Goal: Task Accomplishment & Management: Complete application form

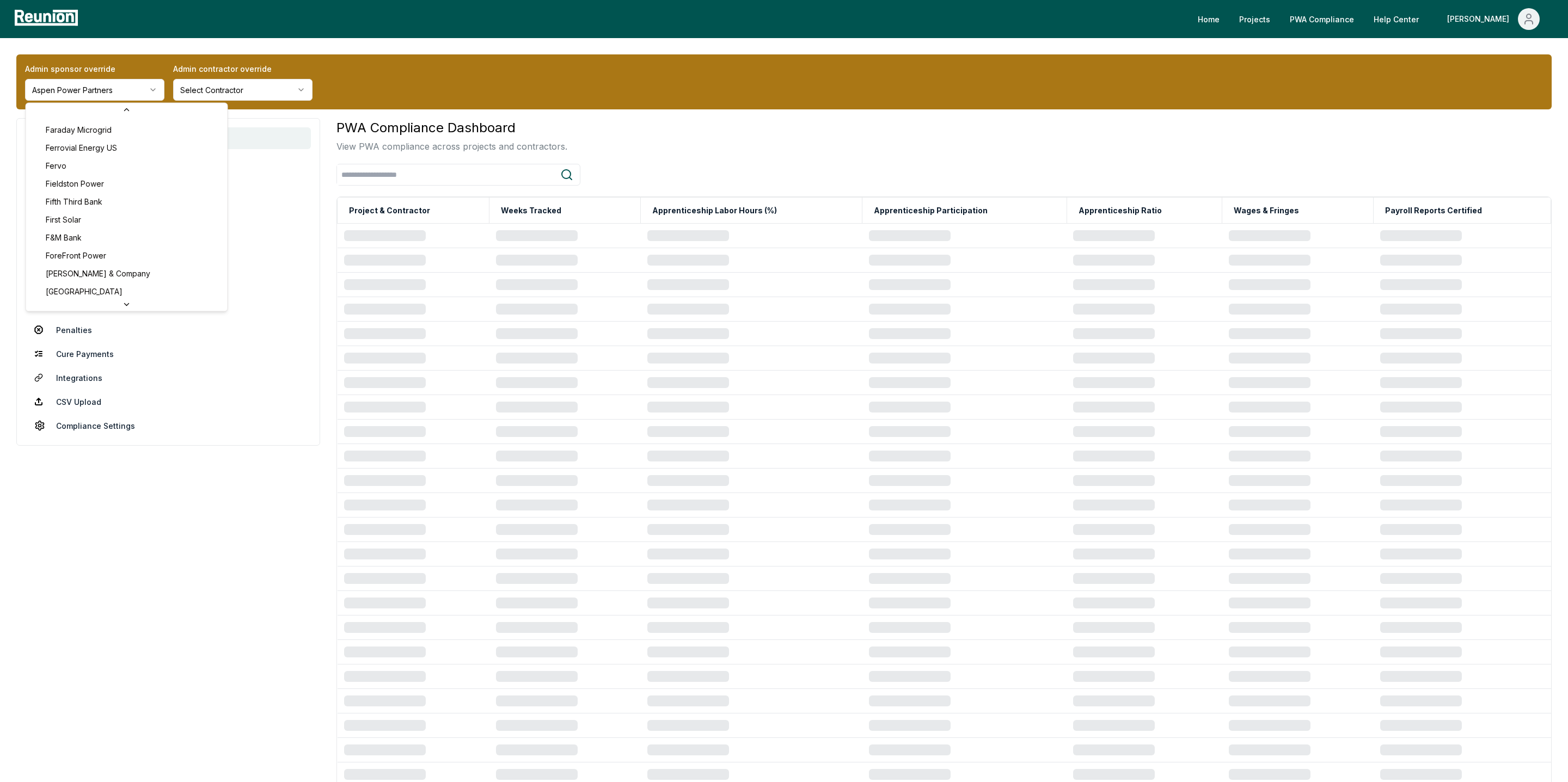
scroll to position [1670, 0]
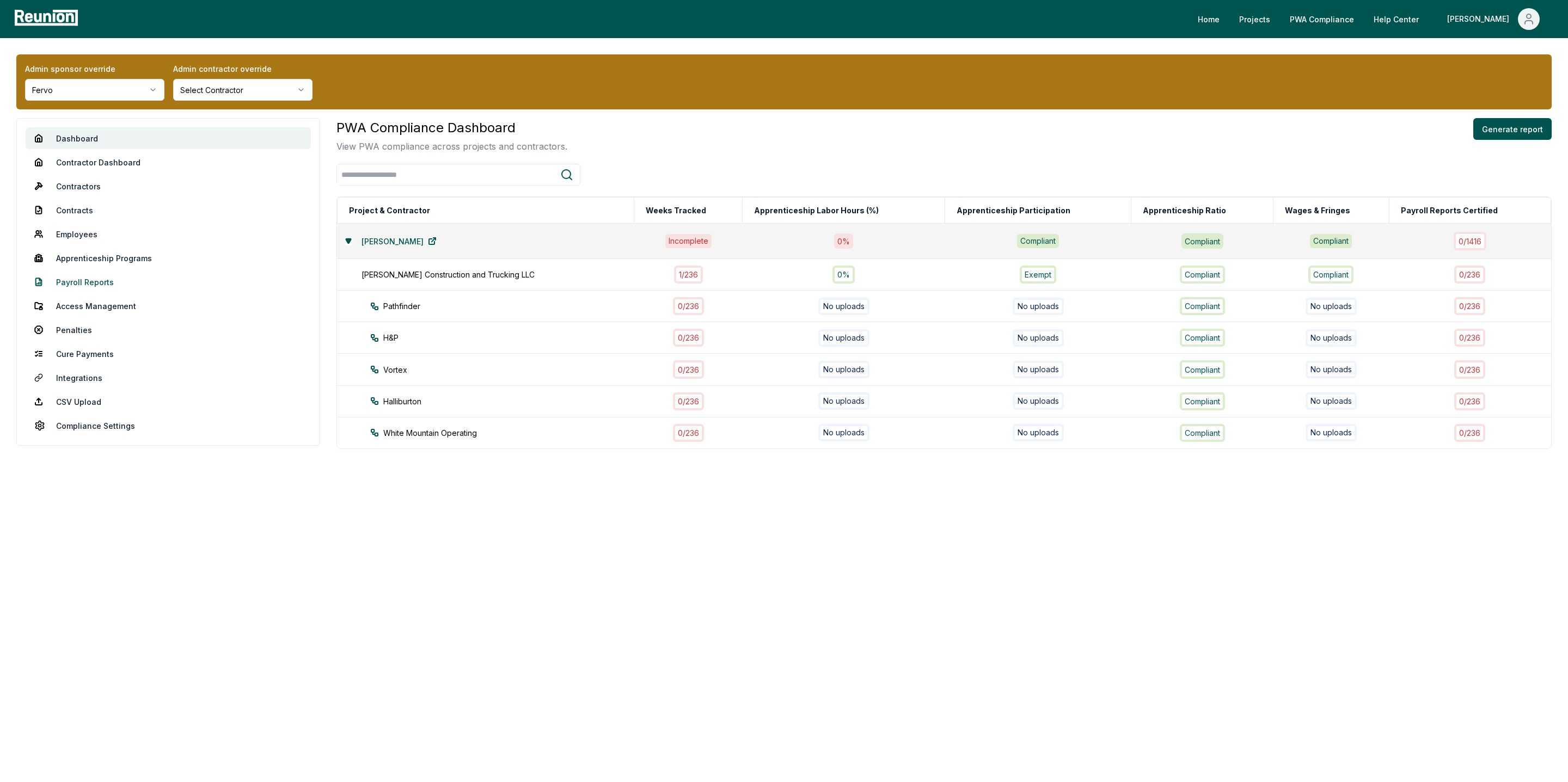
click at [74, 285] on link "Payroll Reports" at bounding box center [168, 282] width 285 height 22
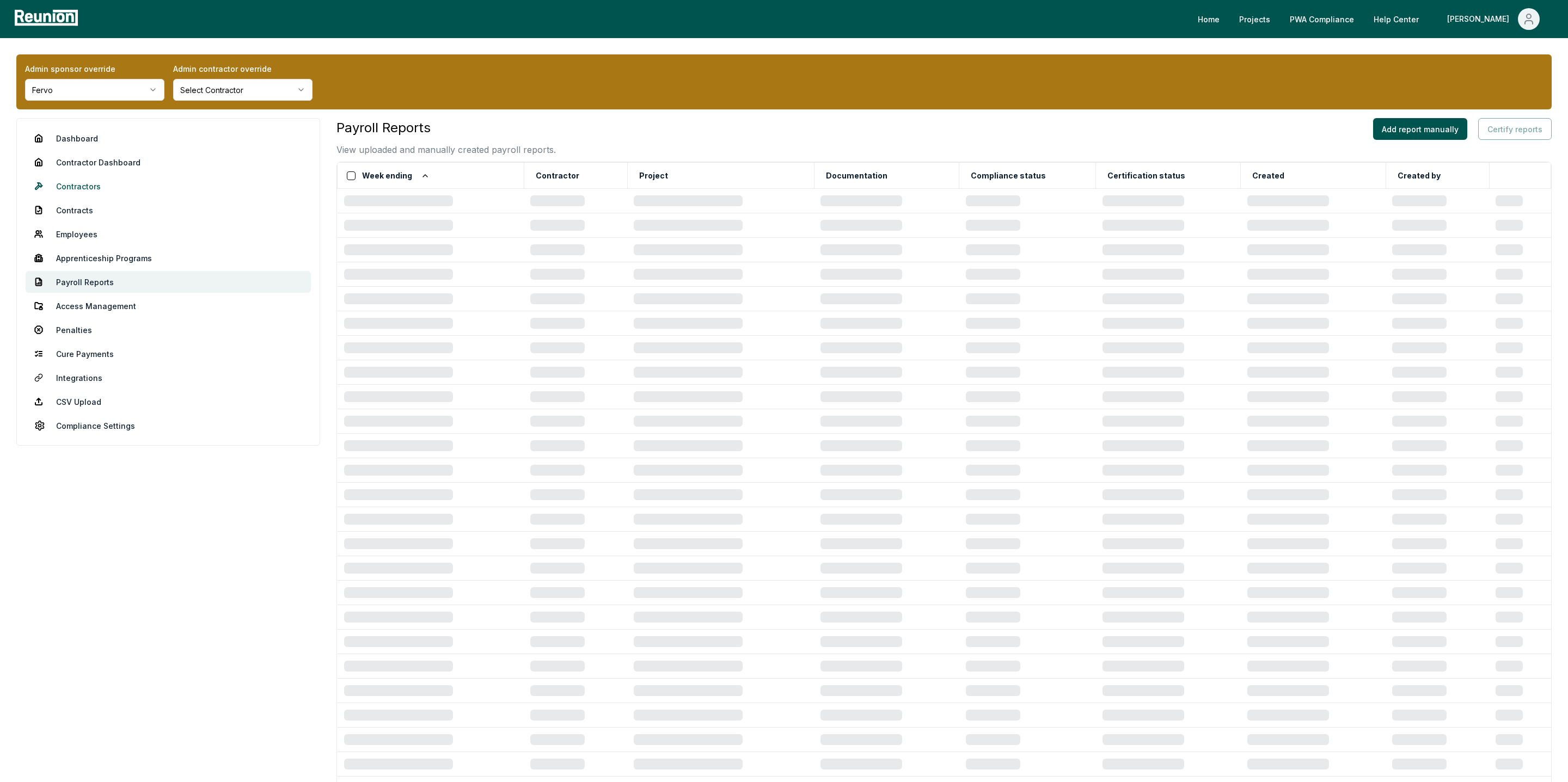
click at [78, 192] on link "Contractors" at bounding box center [168, 186] width 285 height 22
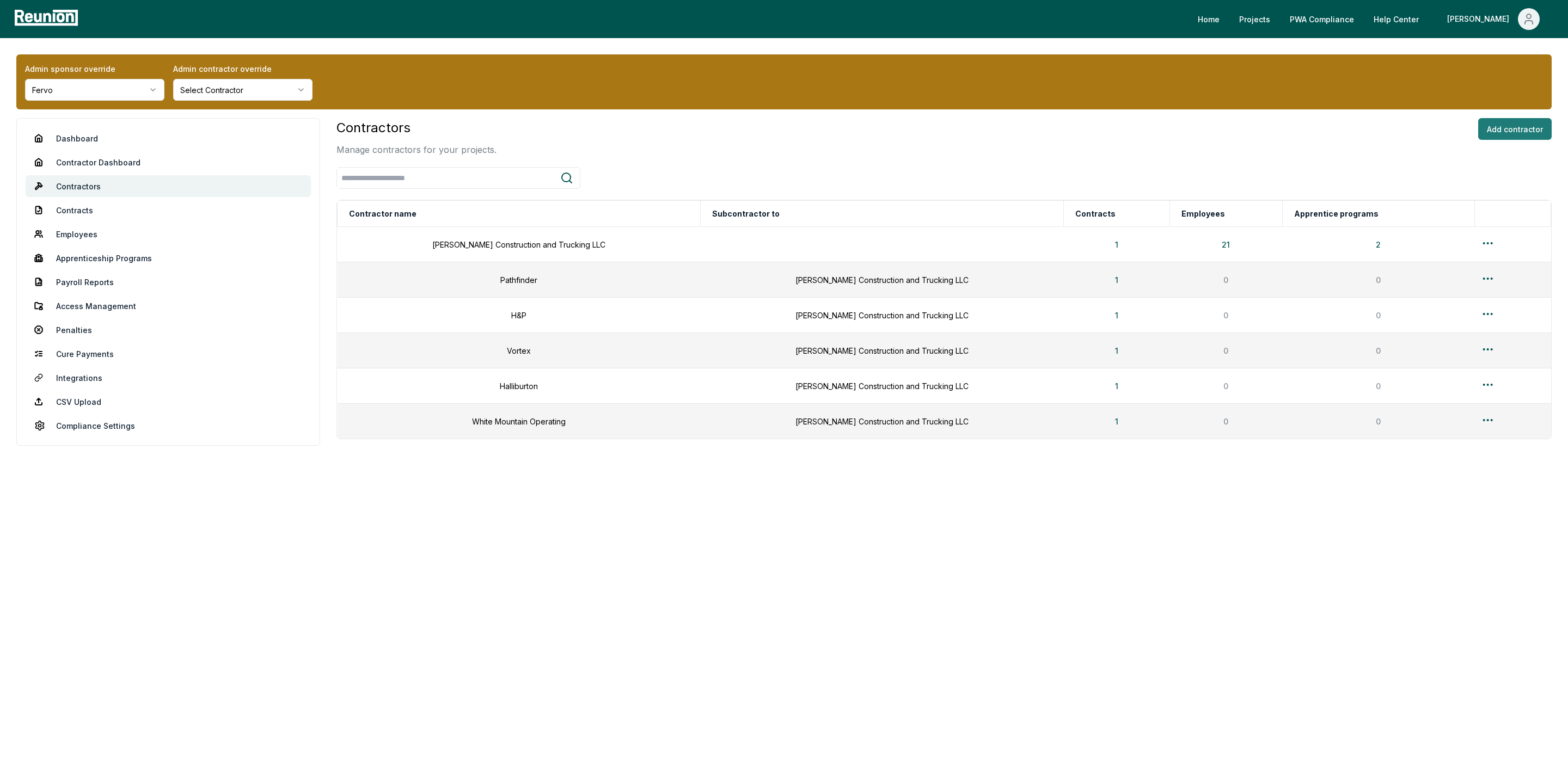
click at [1510, 127] on button "Add contractor" at bounding box center [1515, 129] width 74 height 22
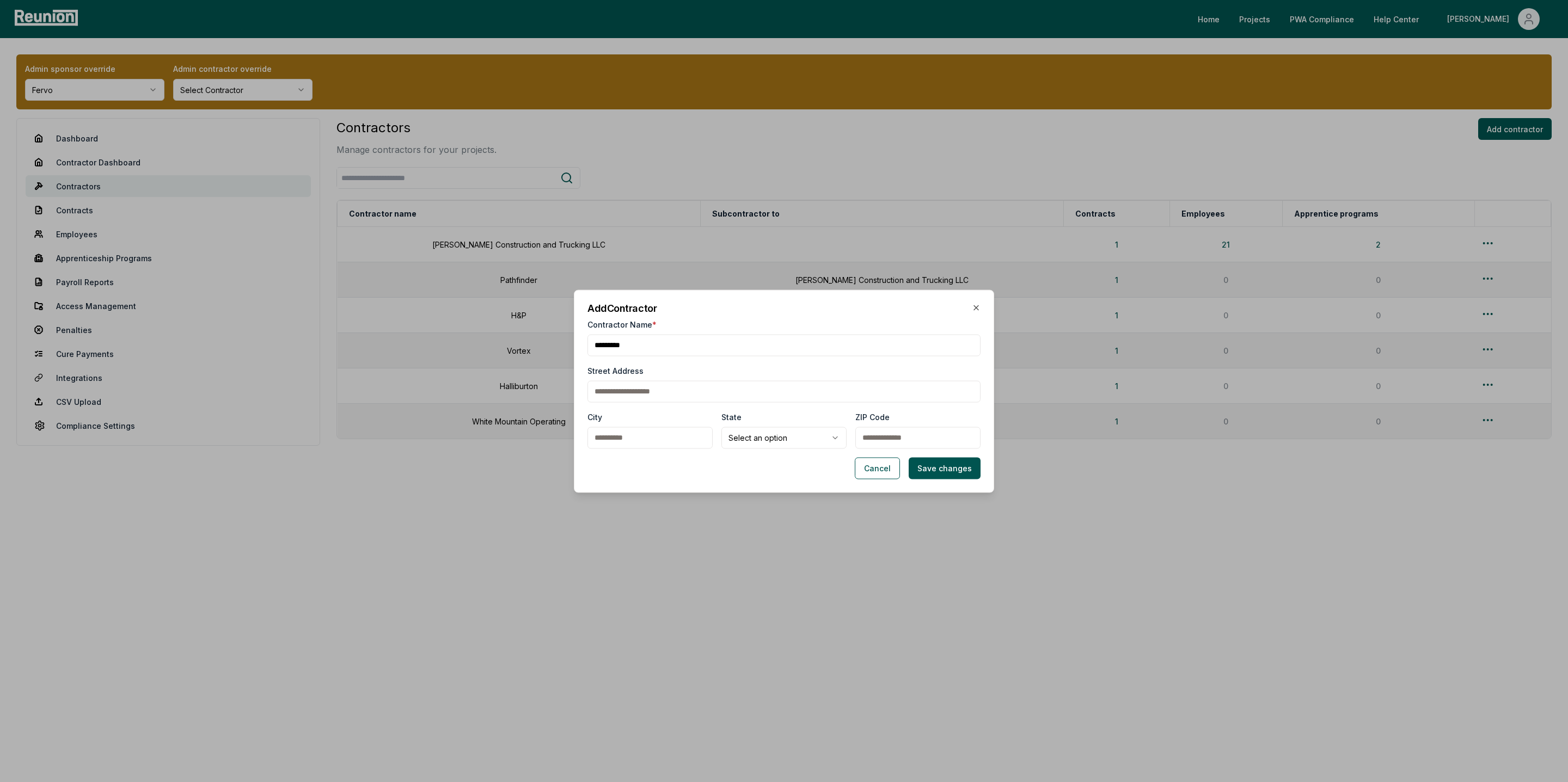
type input "*********"
click at [946, 473] on button "Save changes" at bounding box center [944, 468] width 72 height 22
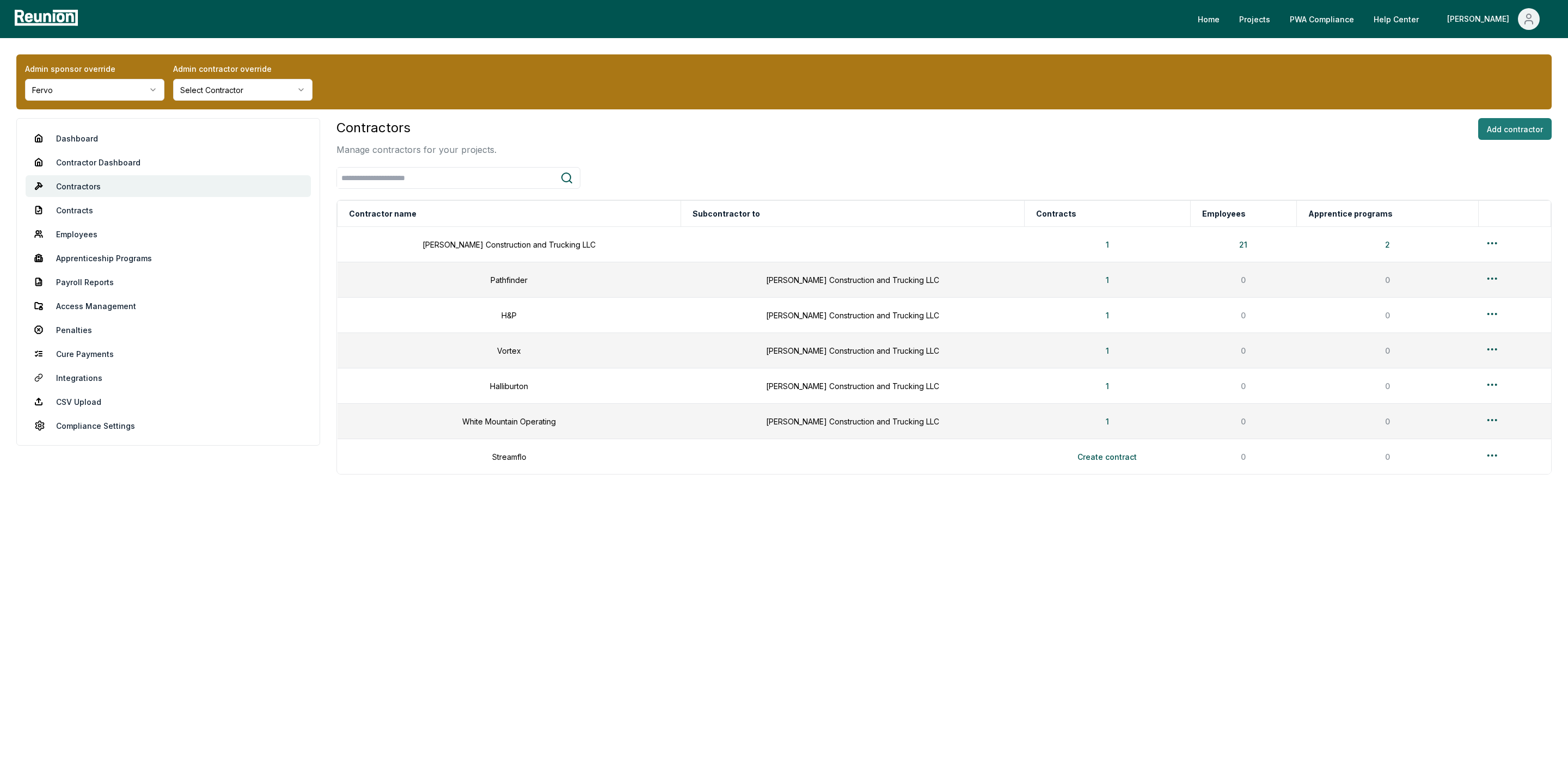
click at [1499, 139] on button "Add contractor" at bounding box center [1515, 129] width 74 height 22
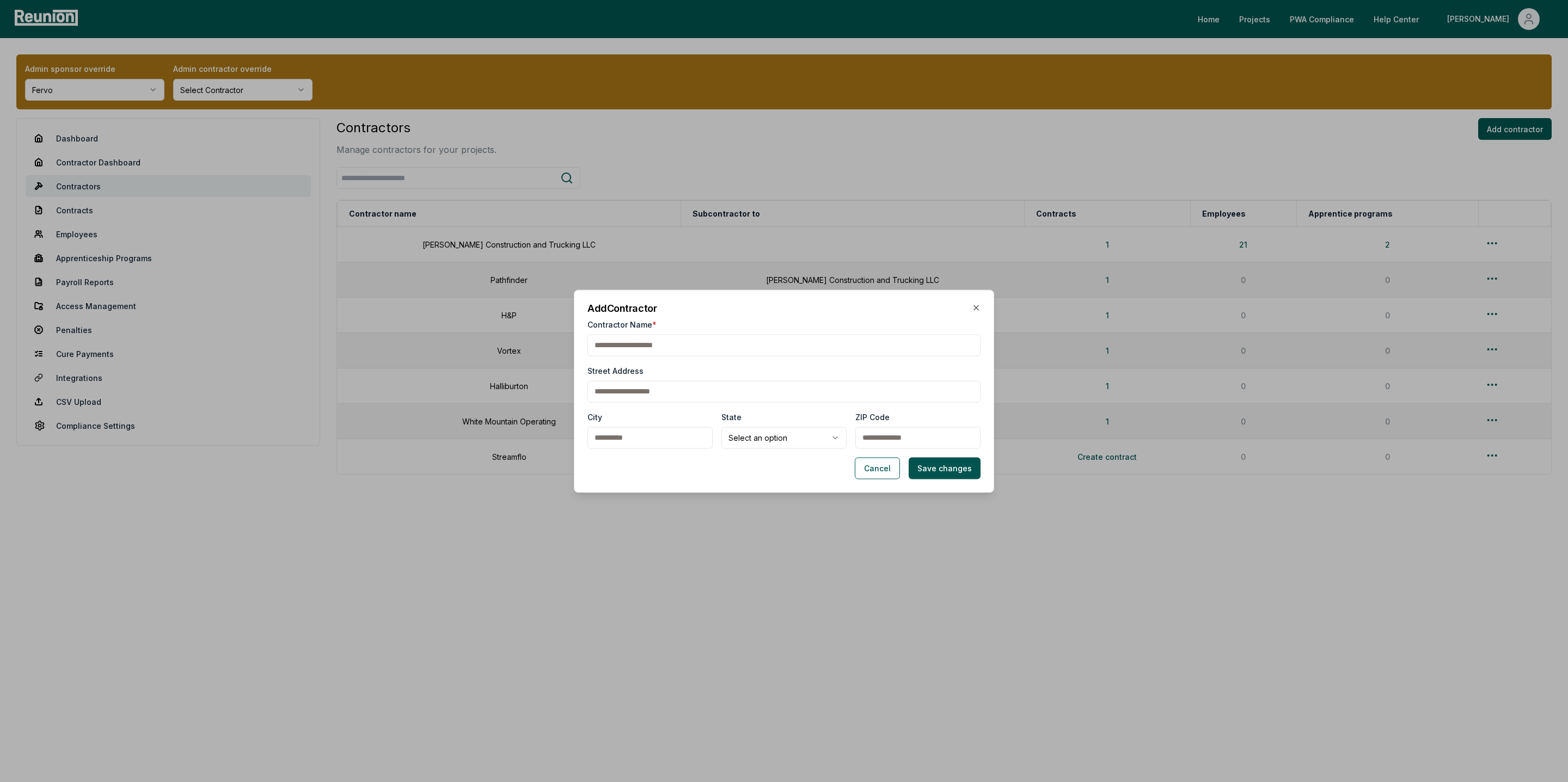
click at [639, 349] on input "Contractor Name *" at bounding box center [784, 345] width 393 height 22
type input "**********"
click at [639, 348] on input "Contractor Name *" at bounding box center [784, 345] width 393 height 22
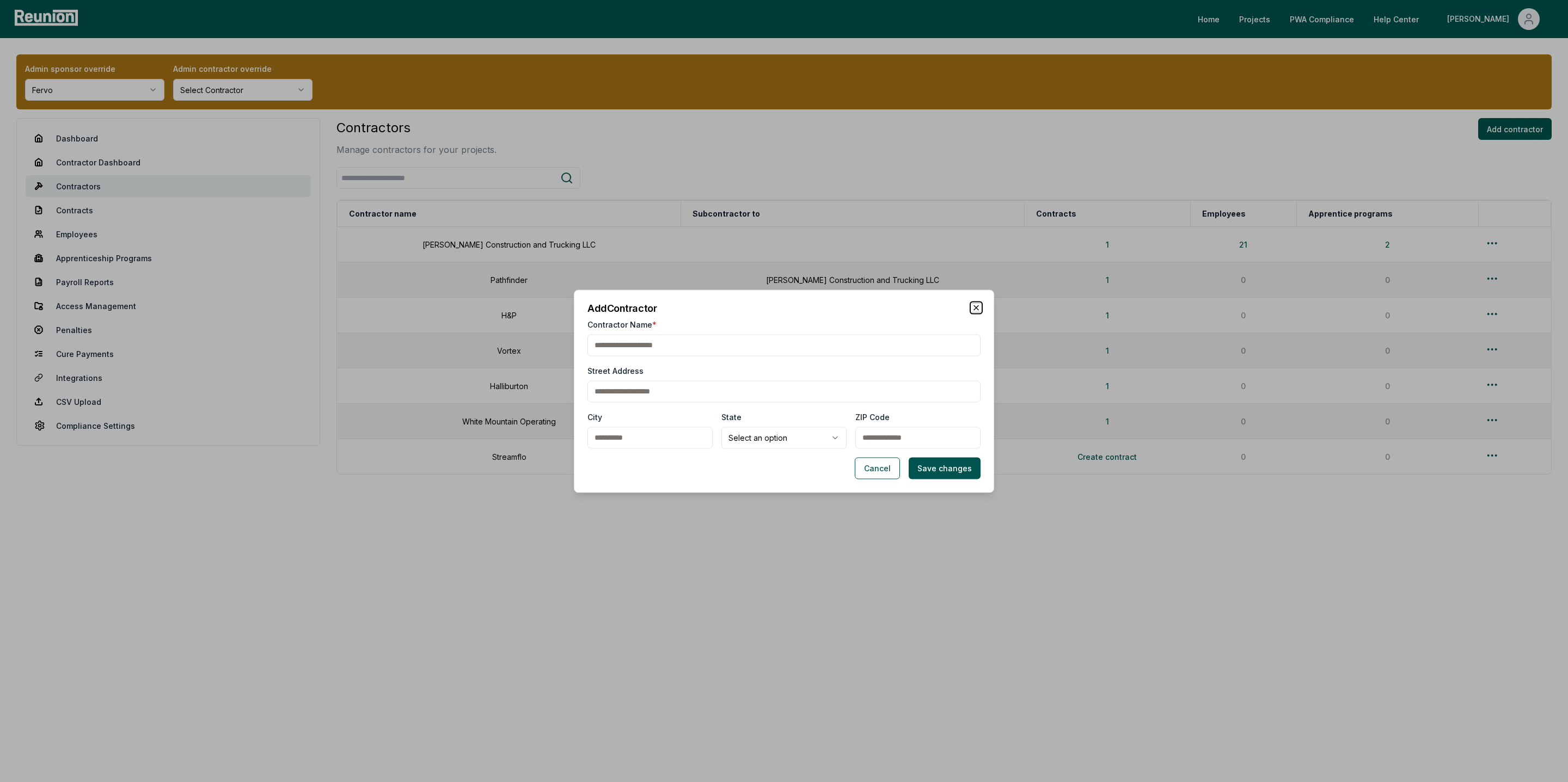
click at [972, 304] on icon "button" at bounding box center [976, 308] width 9 height 9
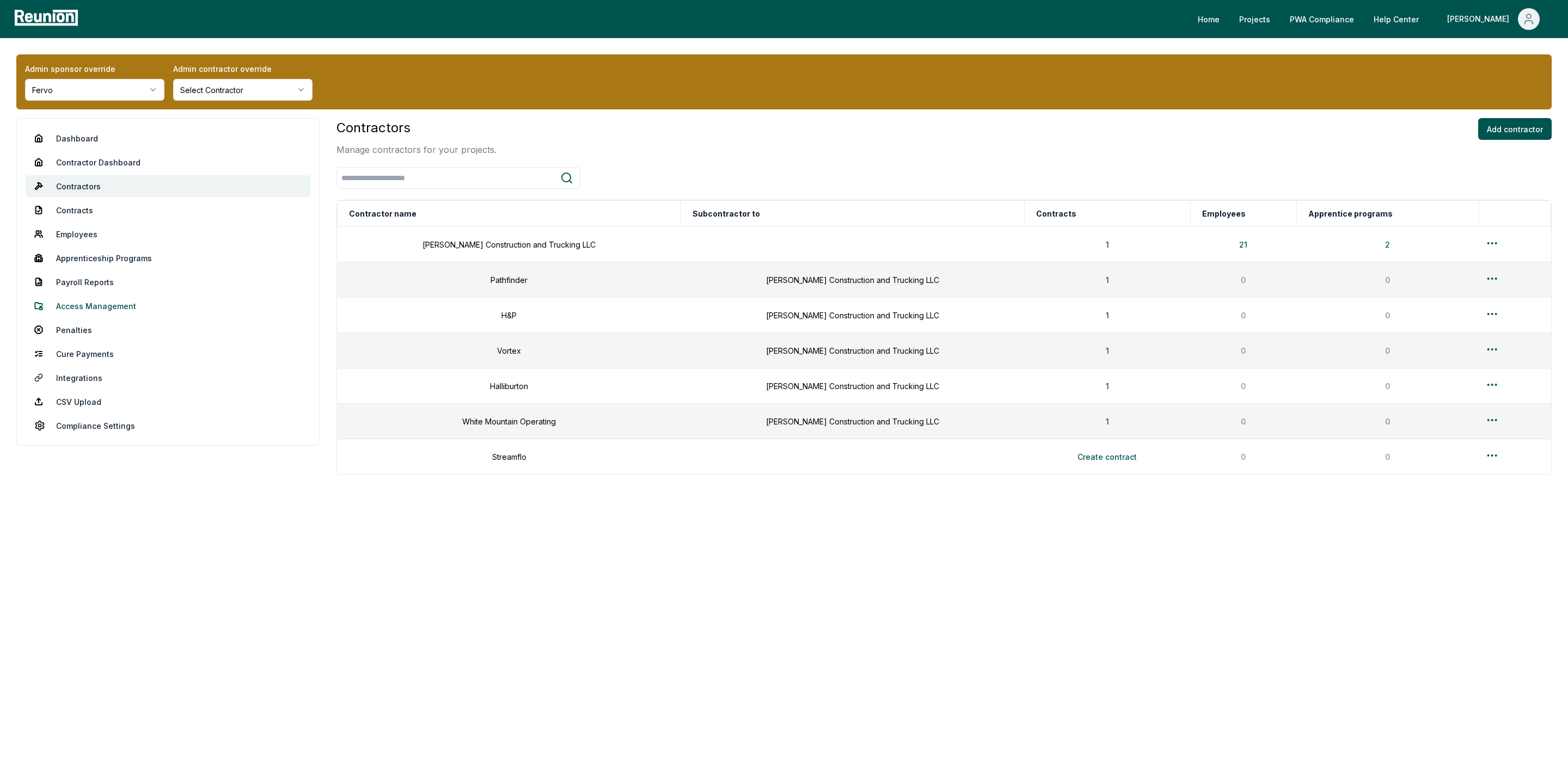
click at [92, 303] on link "Access Management" at bounding box center [168, 306] width 285 height 22
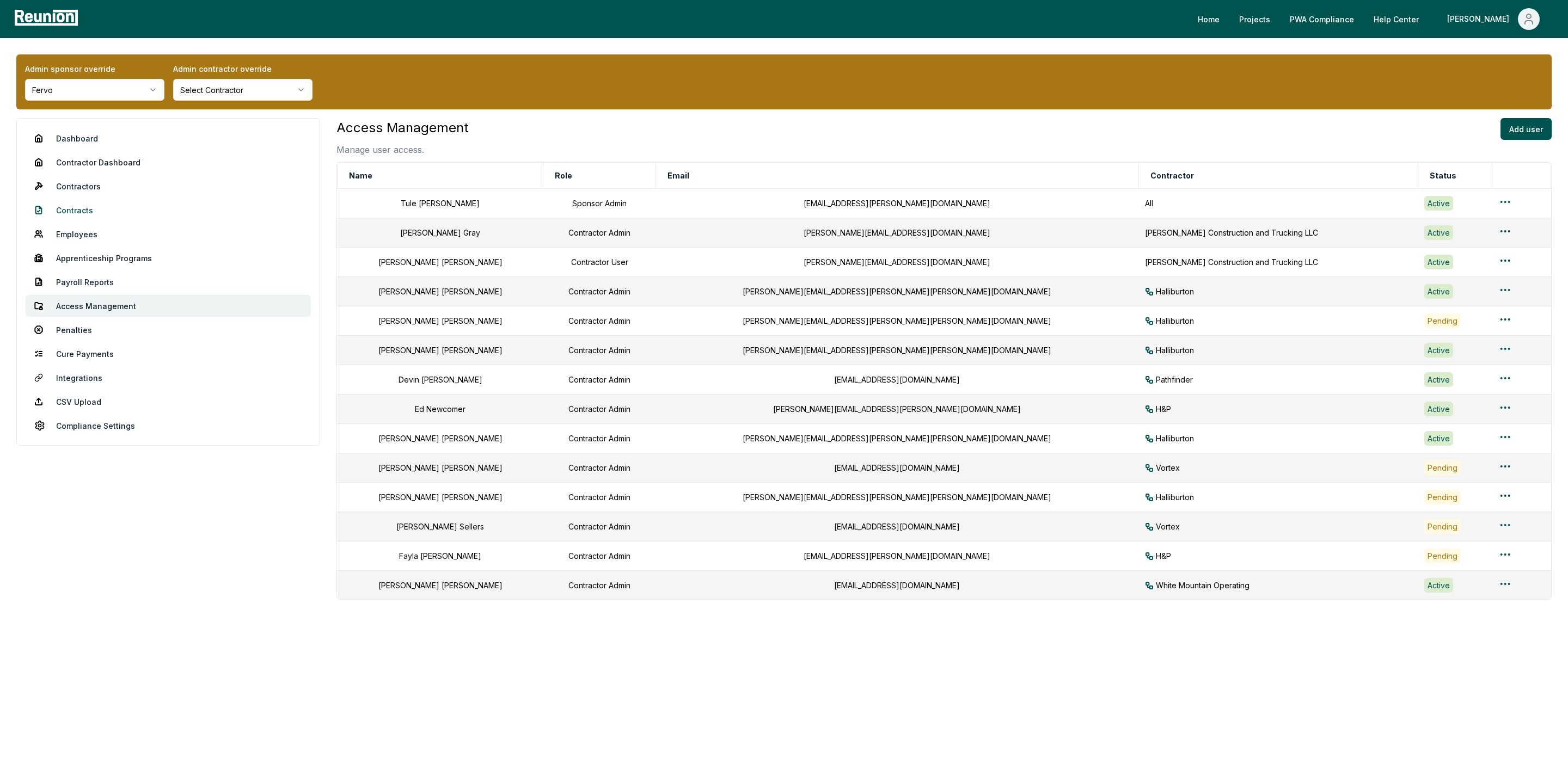
click at [79, 210] on link "Contracts" at bounding box center [168, 210] width 285 height 22
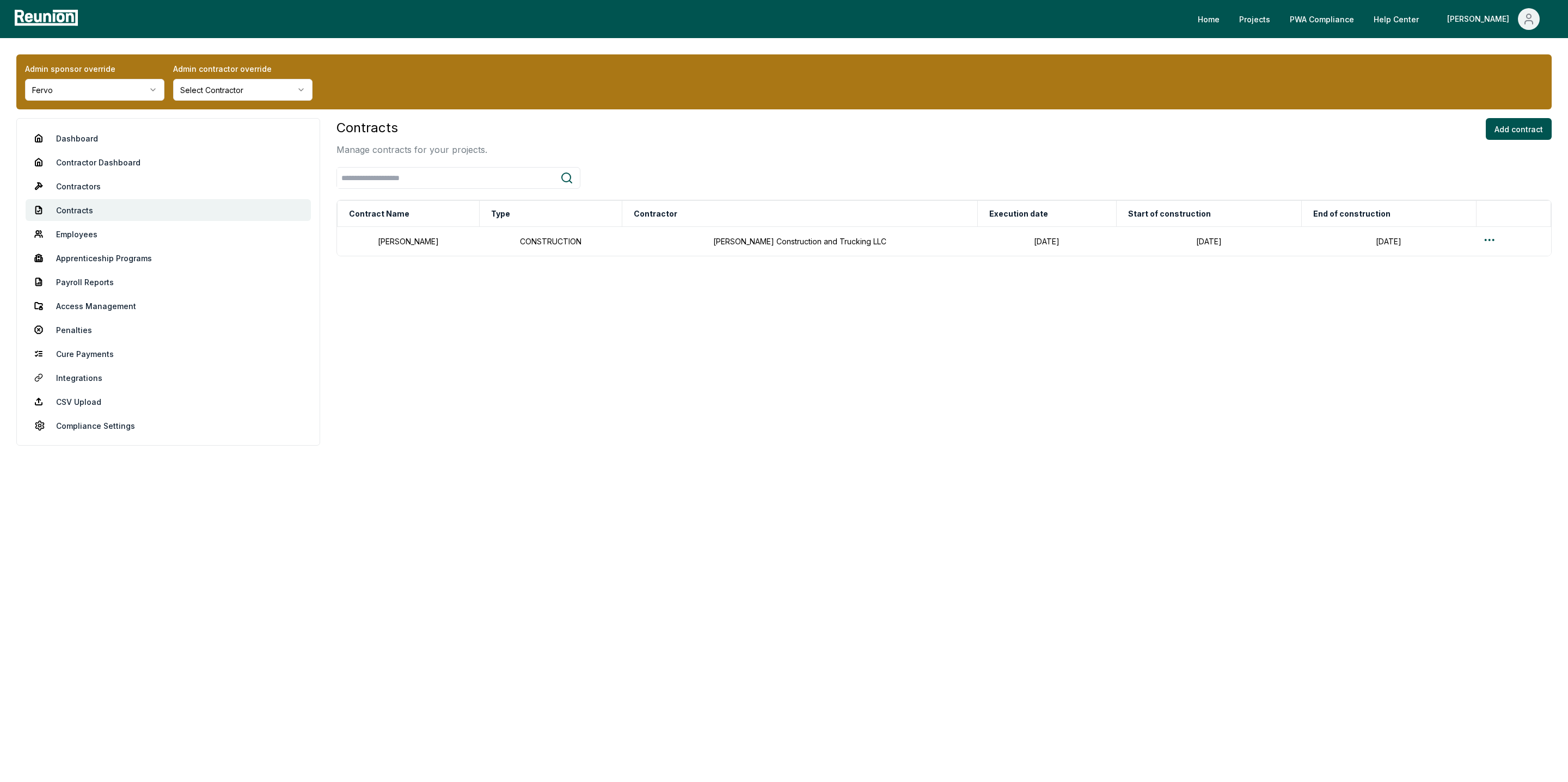
click at [1510, 241] on div at bounding box center [1514, 241] width 61 height 16
click at [1487, 241] on html "Please visit us on your desktop We're working on making our marketplace mobile-…" at bounding box center [784, 391] width 1568 height 782
click at [1450, 278] on div "Edit" at bounding box center [1483, 284] width 103 height 18
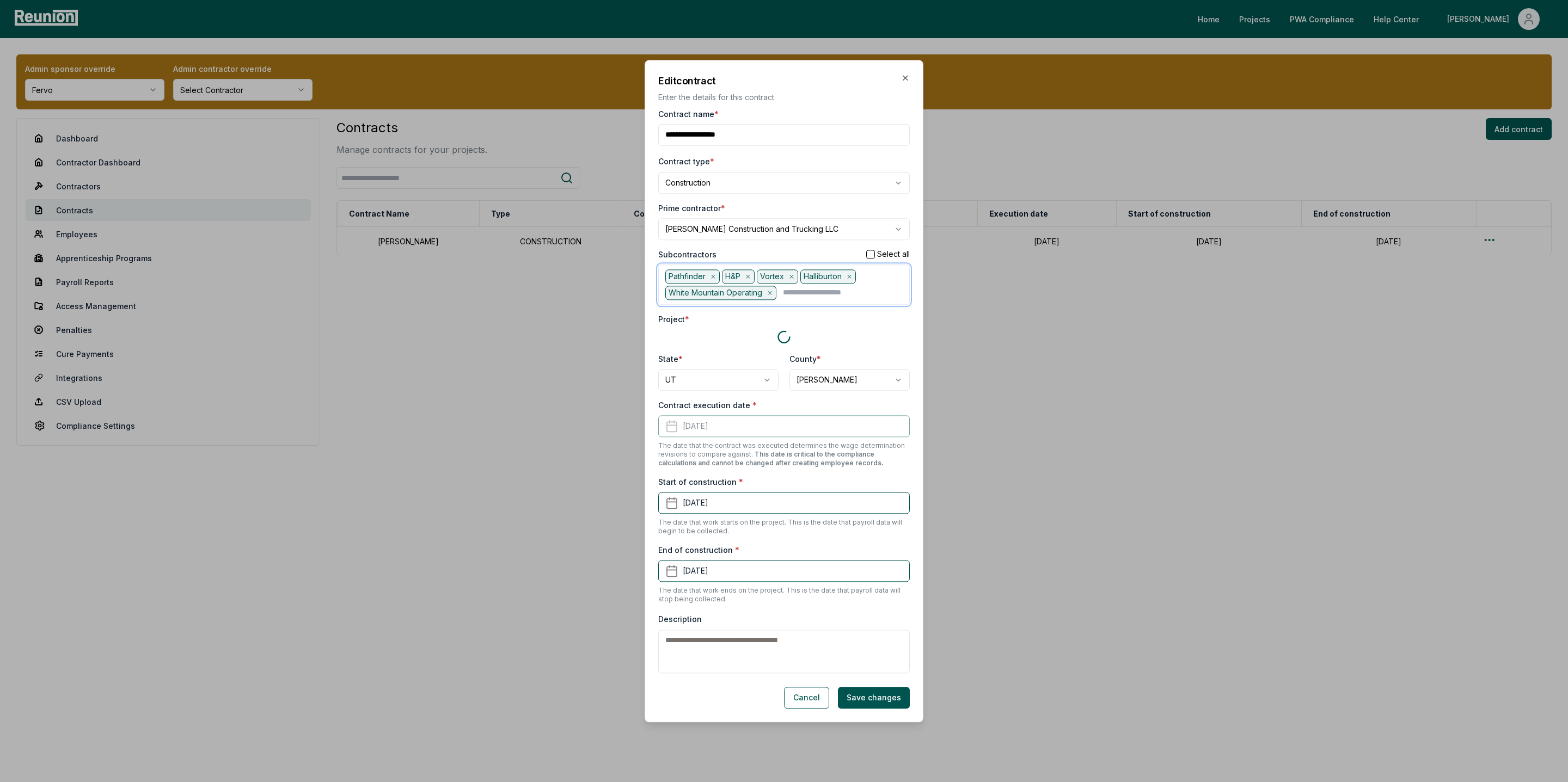
click at [799, 291] on input "text" at bounding box center [843, 293] width 120 height 14
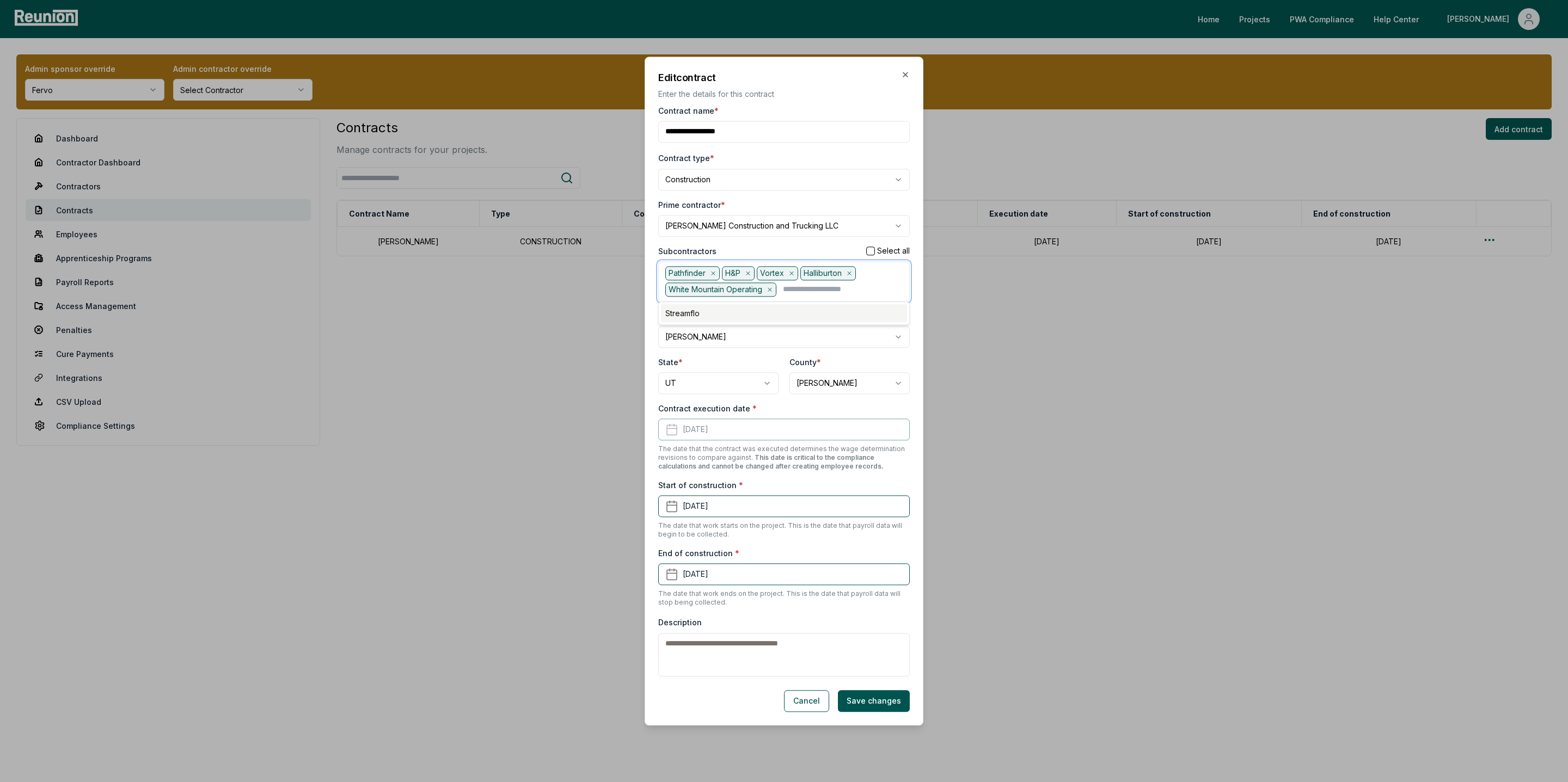
click at [707, 318] on div "Streamflo" at bounding box center [784, 313] width 246 height 18
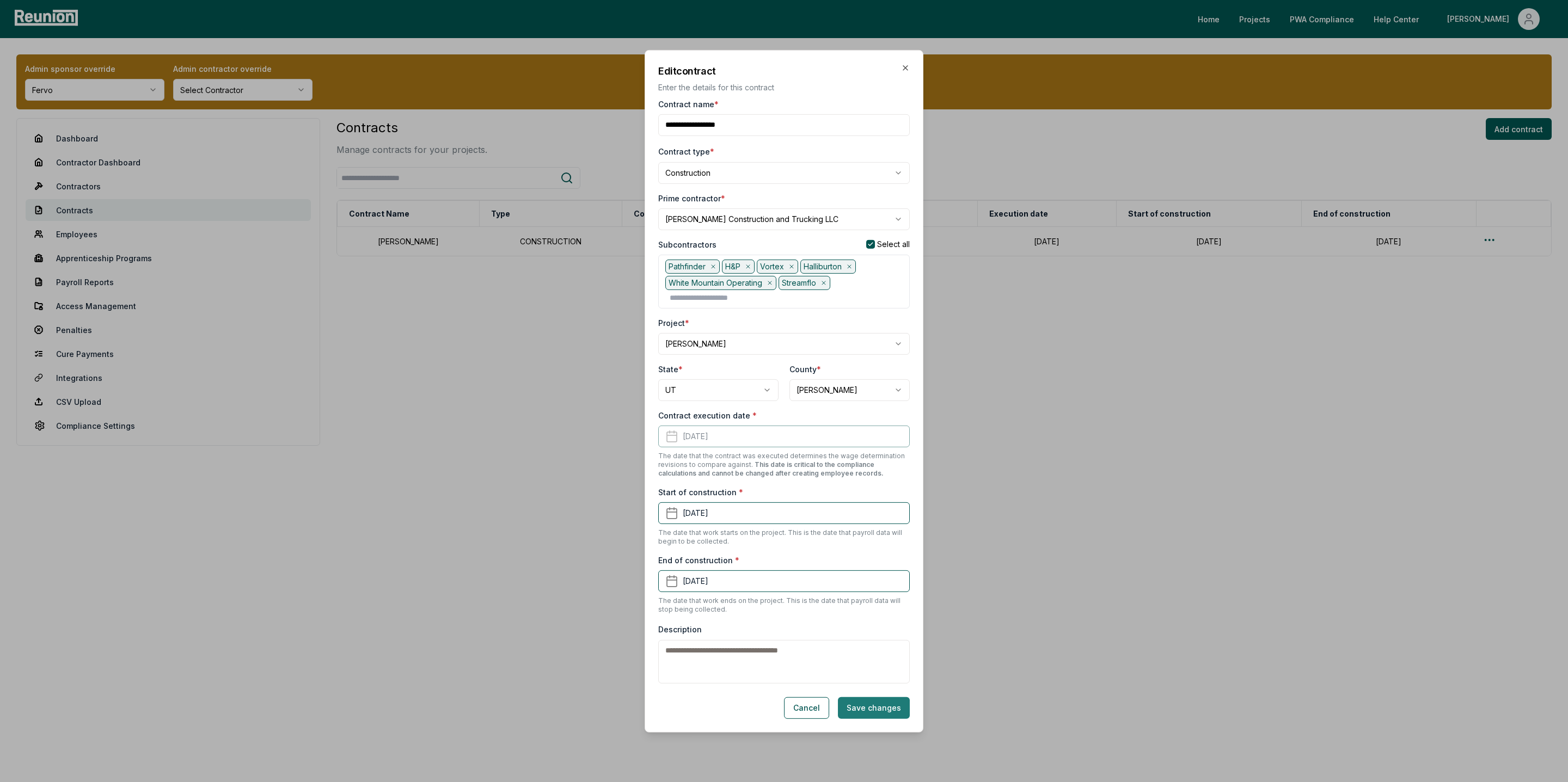
click at [869, 717] on button "Save changes" at bounding box center [874, 708] width 72 height 22
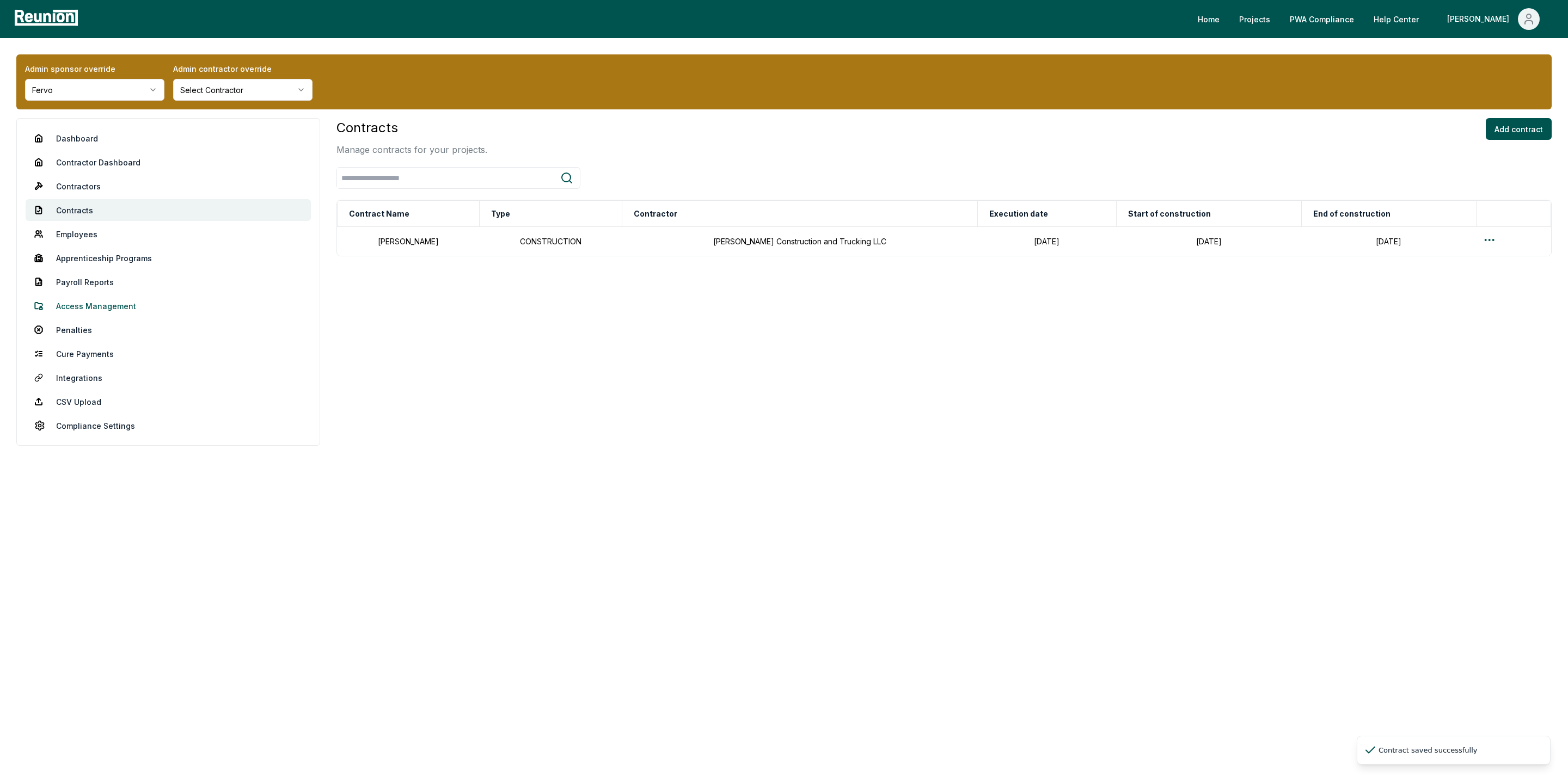
click at [79, 310] on link "Access Management" at bounding box center [168, 306] width 285 height 22
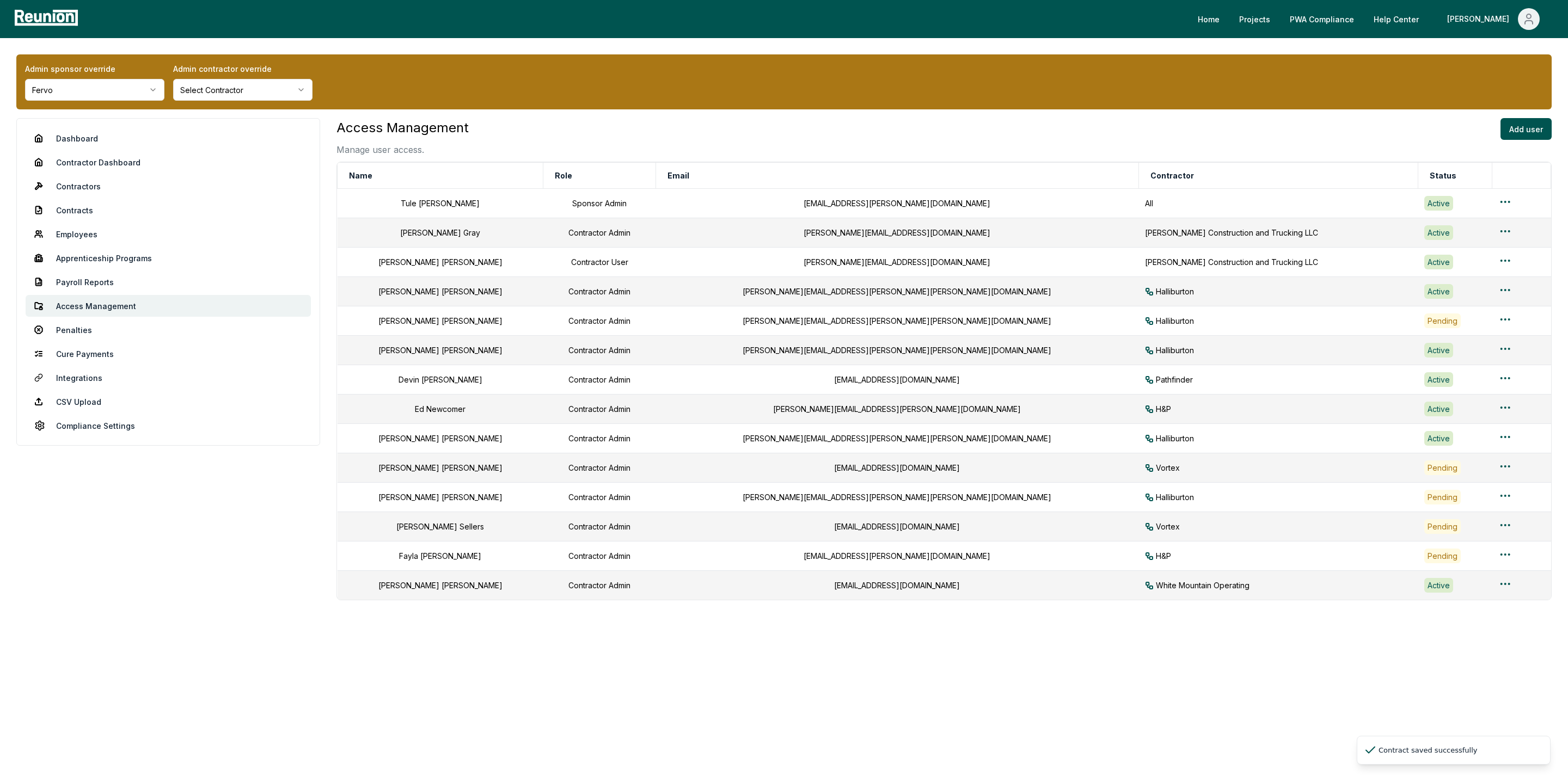
click at [1525, 116] on div "Admin sponsor override Fervo Admin contractor override Select Contractor Dashbo…" at bounding box center [784, 371] width 1568 height 666
click at [1527, 124] on button "Add user" at bounding box center [1526, 129] width 51 height 22
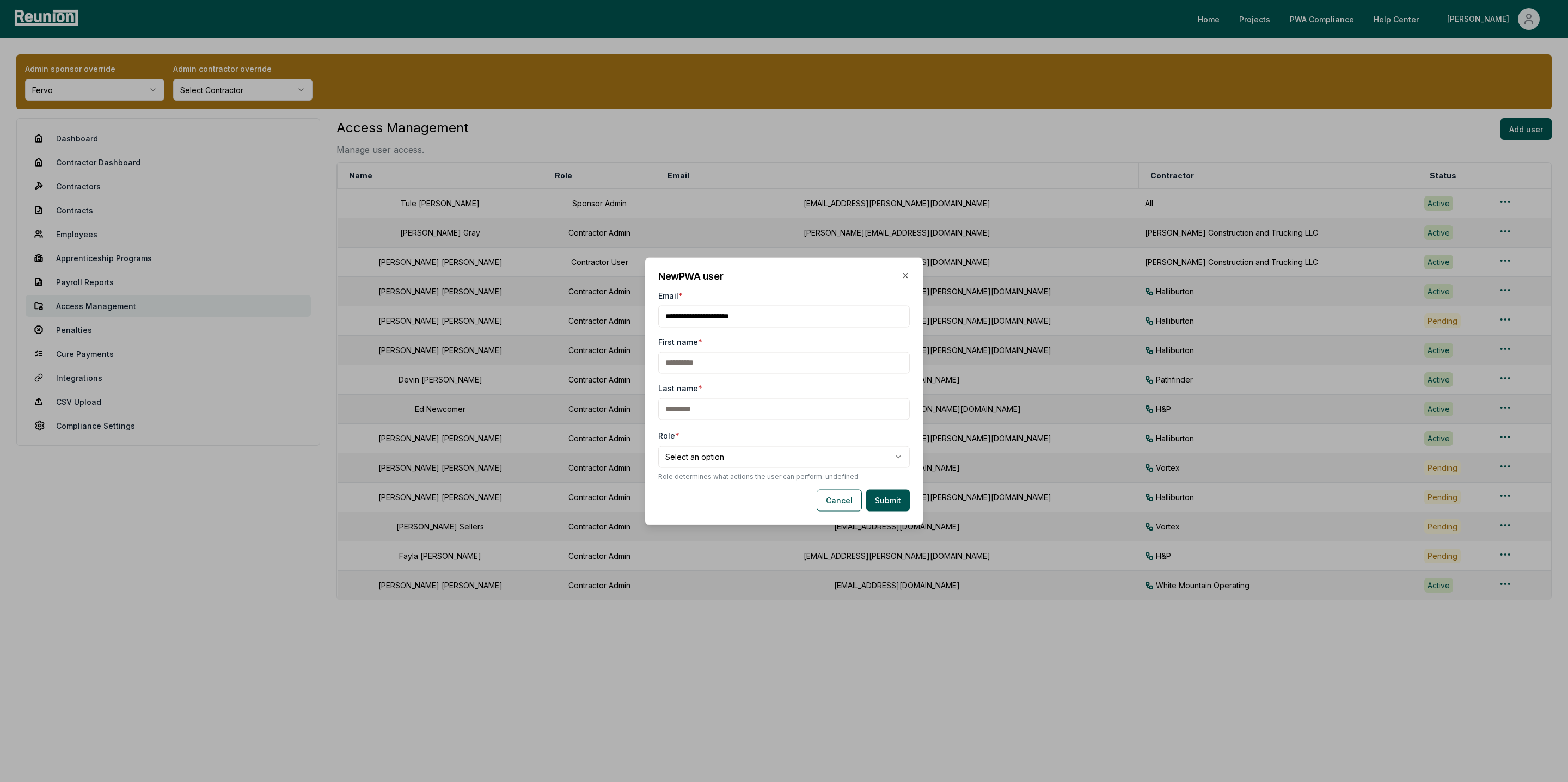
type input "**********"
click at [671, 361] on input "First name *" at bounding box center [784, 362] width 251 height 22
type input "****"
click at [692, 407] on input "Last name *" at bounding box center [784, 408] width 251 height 22
type input "********"
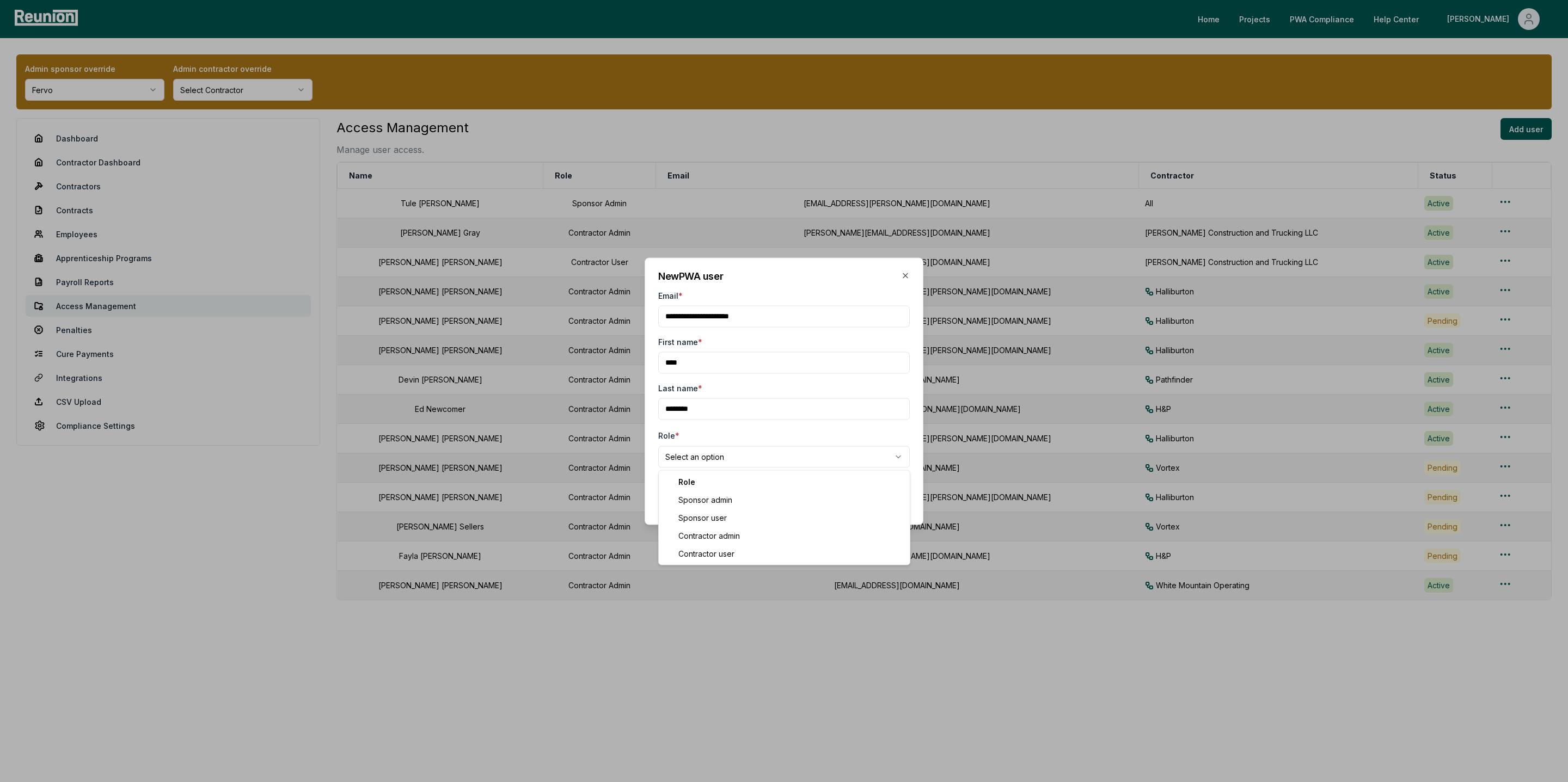
click at [704, 458] on body "Please visit us on your desktop We're working on making our marketplace mobile-…" at bounding box center [784, 391] width 1568 height 782
select select "**********"
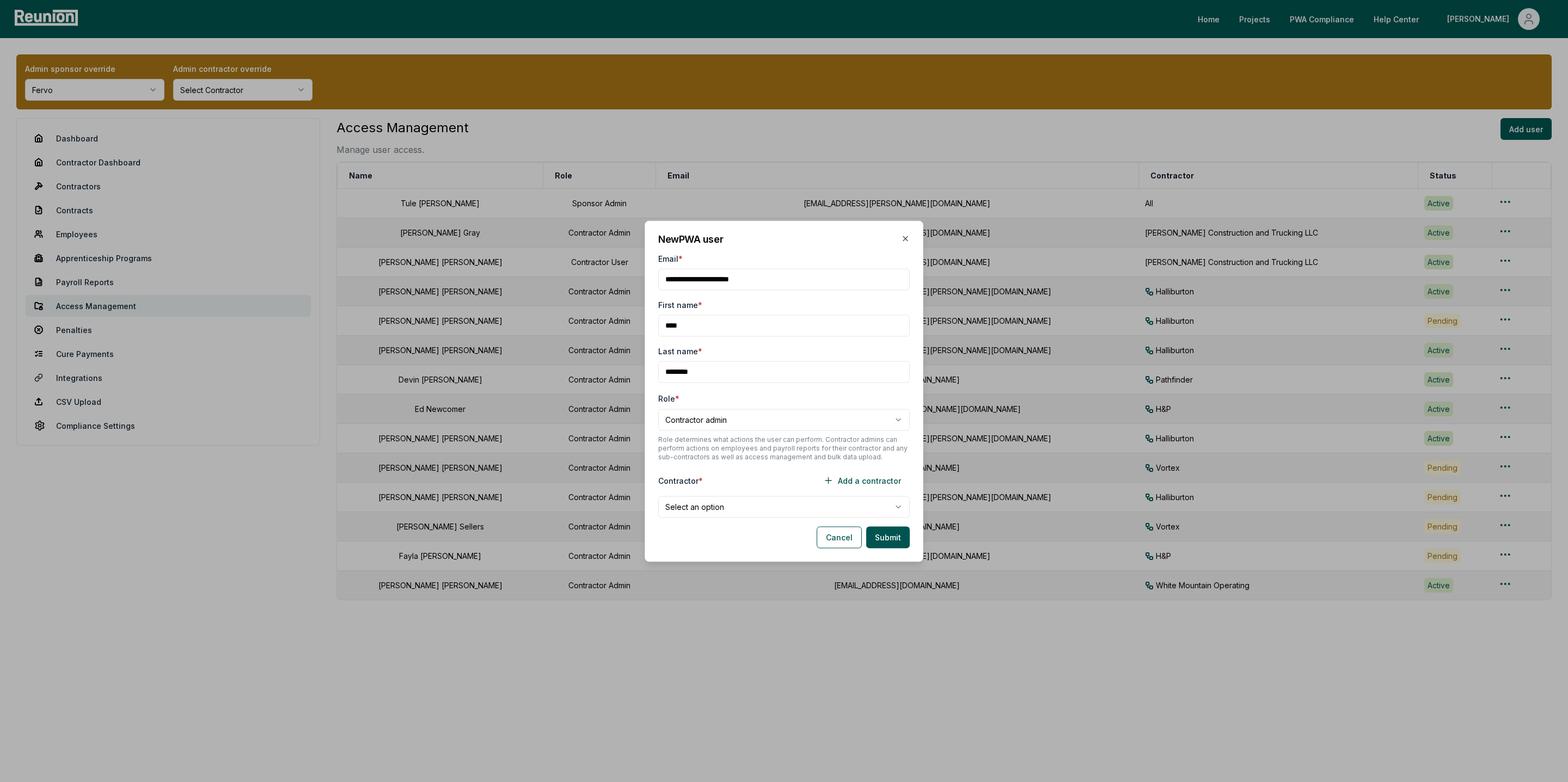
click at [711, 504] on body "Please visit us on your desktop We're working on making our marketplace mobile-…" at bounding box center [784, 391] width 1568 height 782
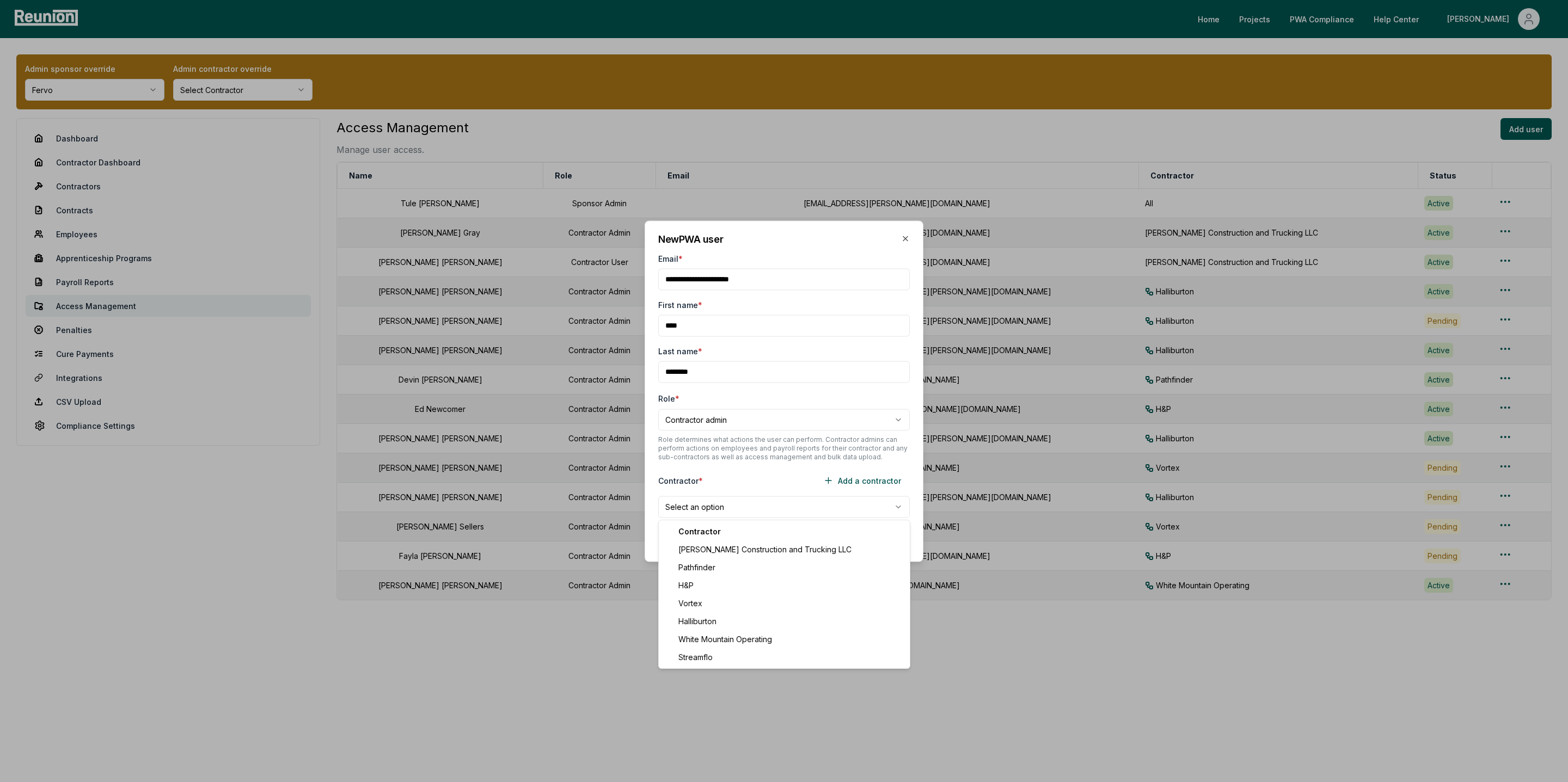
select select "**********"
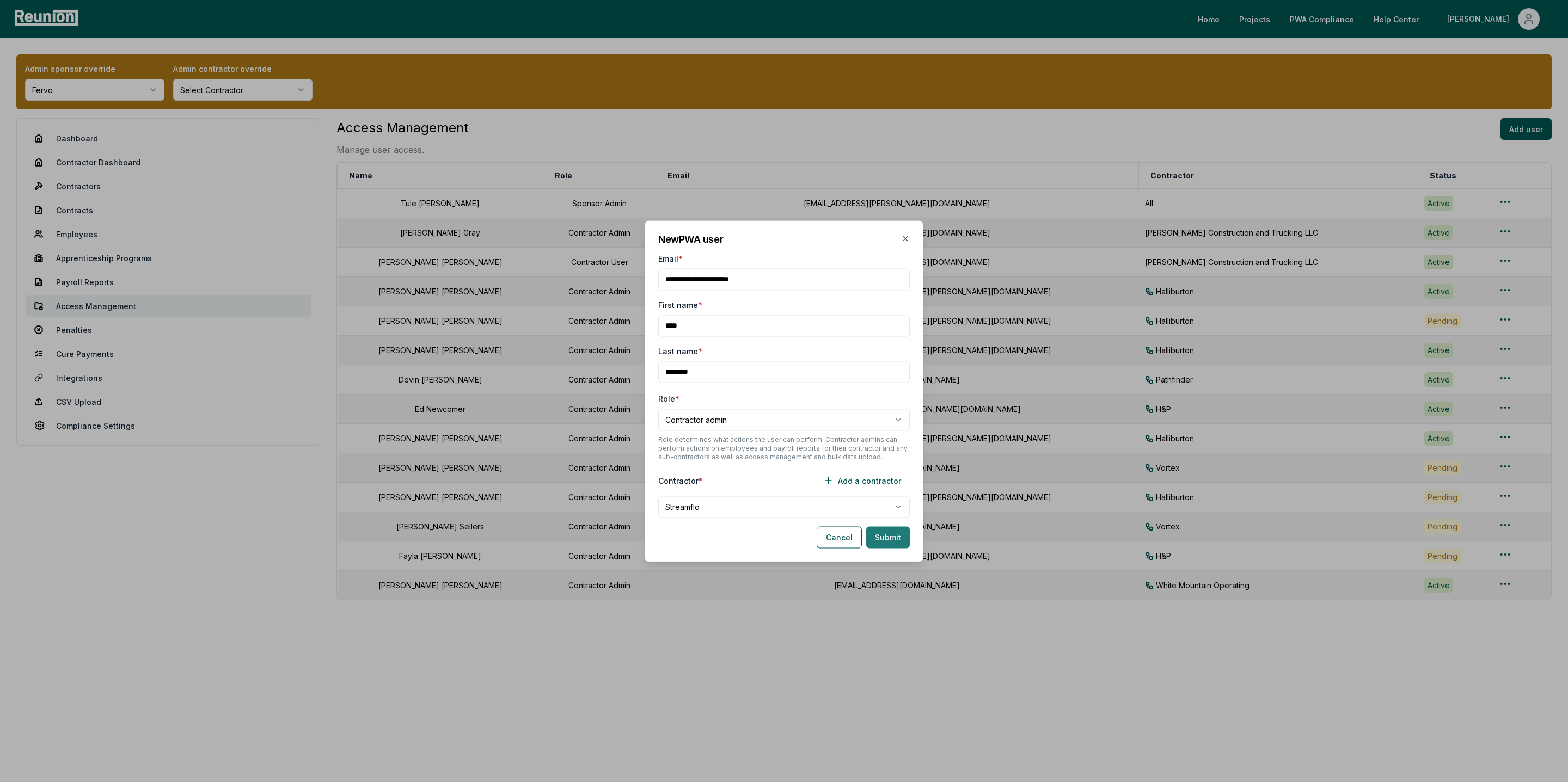
click at [898, 534] on button "Submit" at bounding box center [888, 537] width 44 height 22
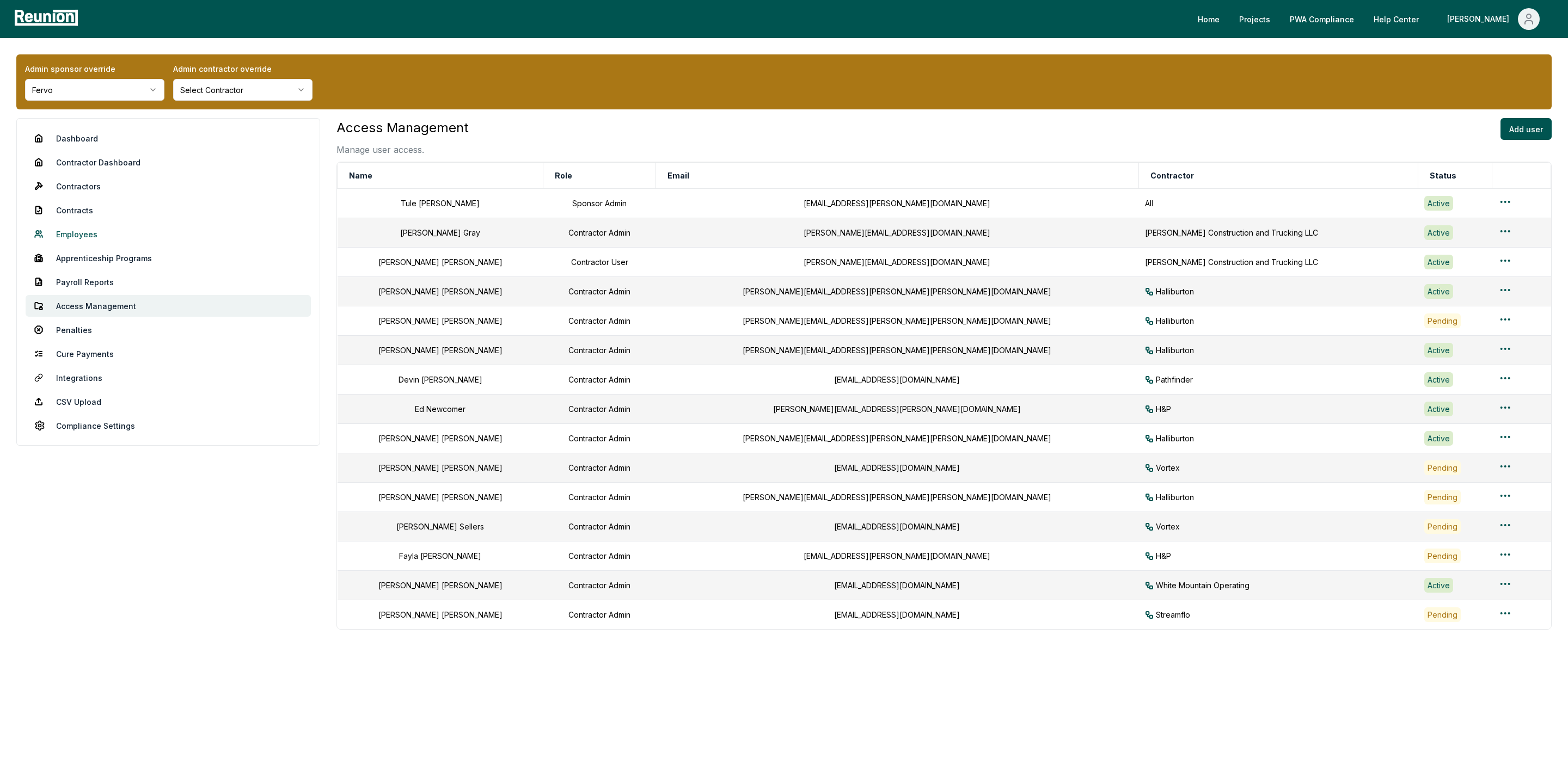
click at [72, 234] on link "Employees" at bounding box center [168, 234] width 285 height 22
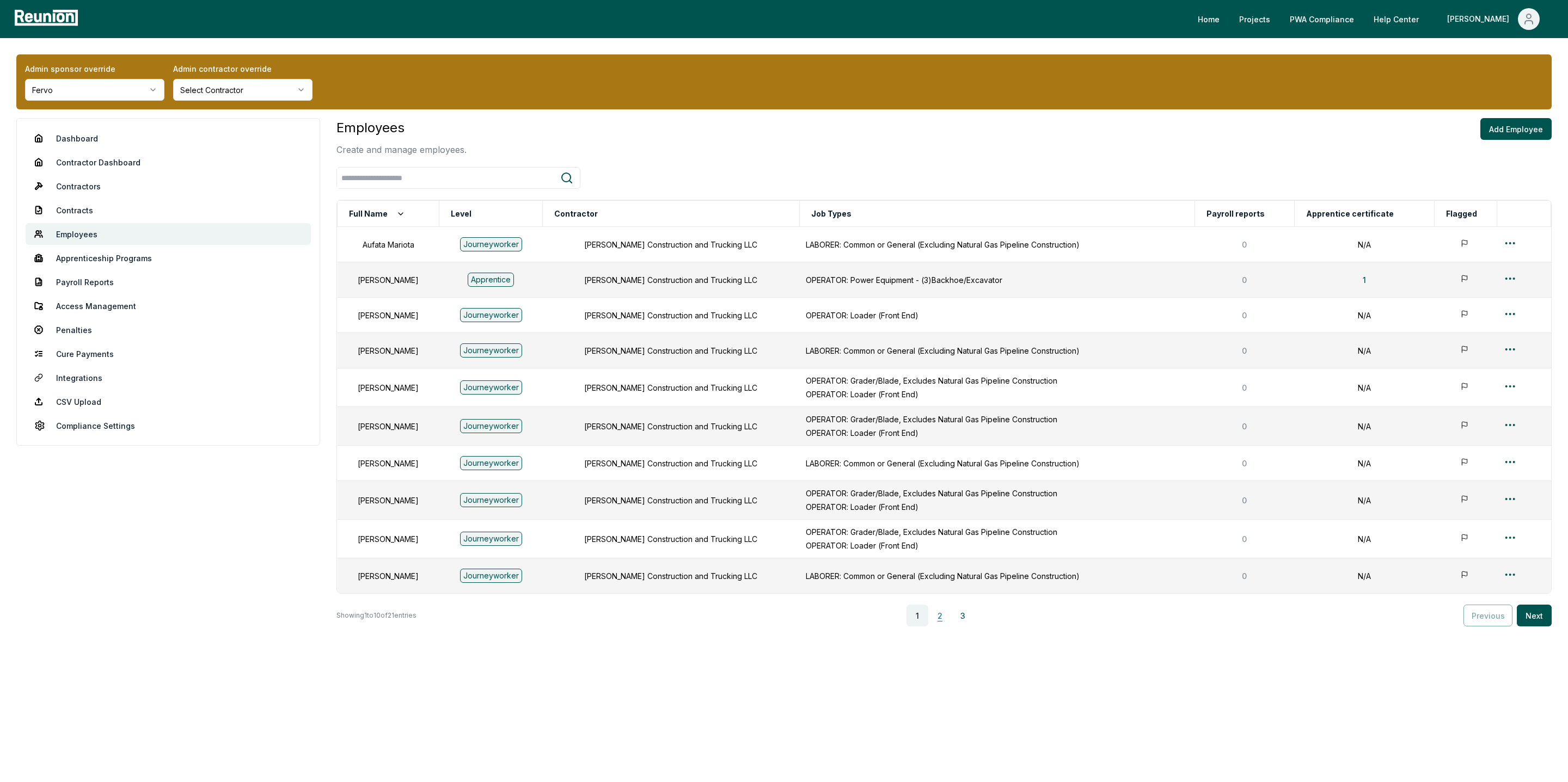
click at [940, 619] on button "2" at bounding box center [940, 615] width 22 height 22
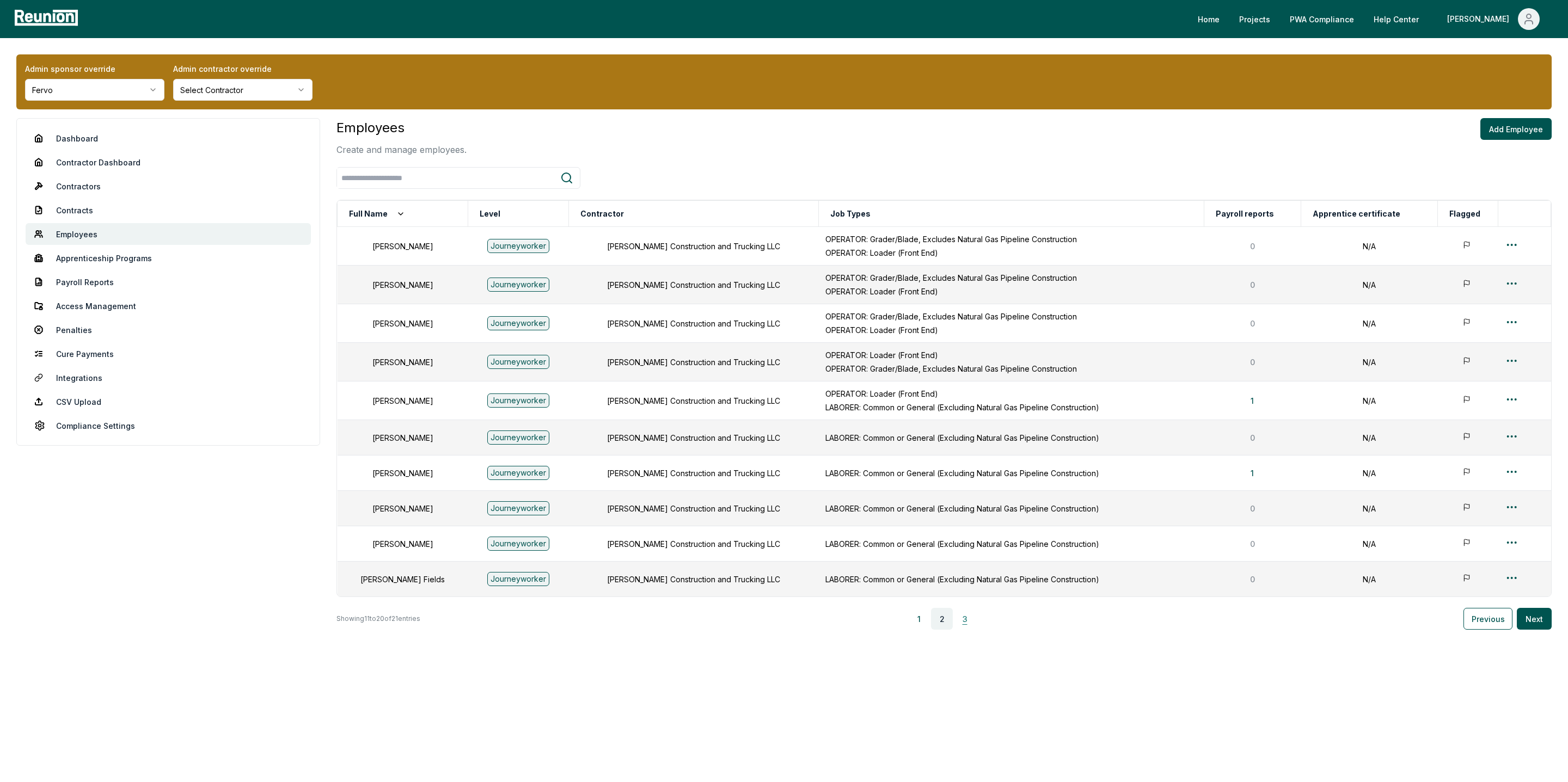
click at [974, 622] on button "3" at bounding box center [964, 618] width 22 height 22
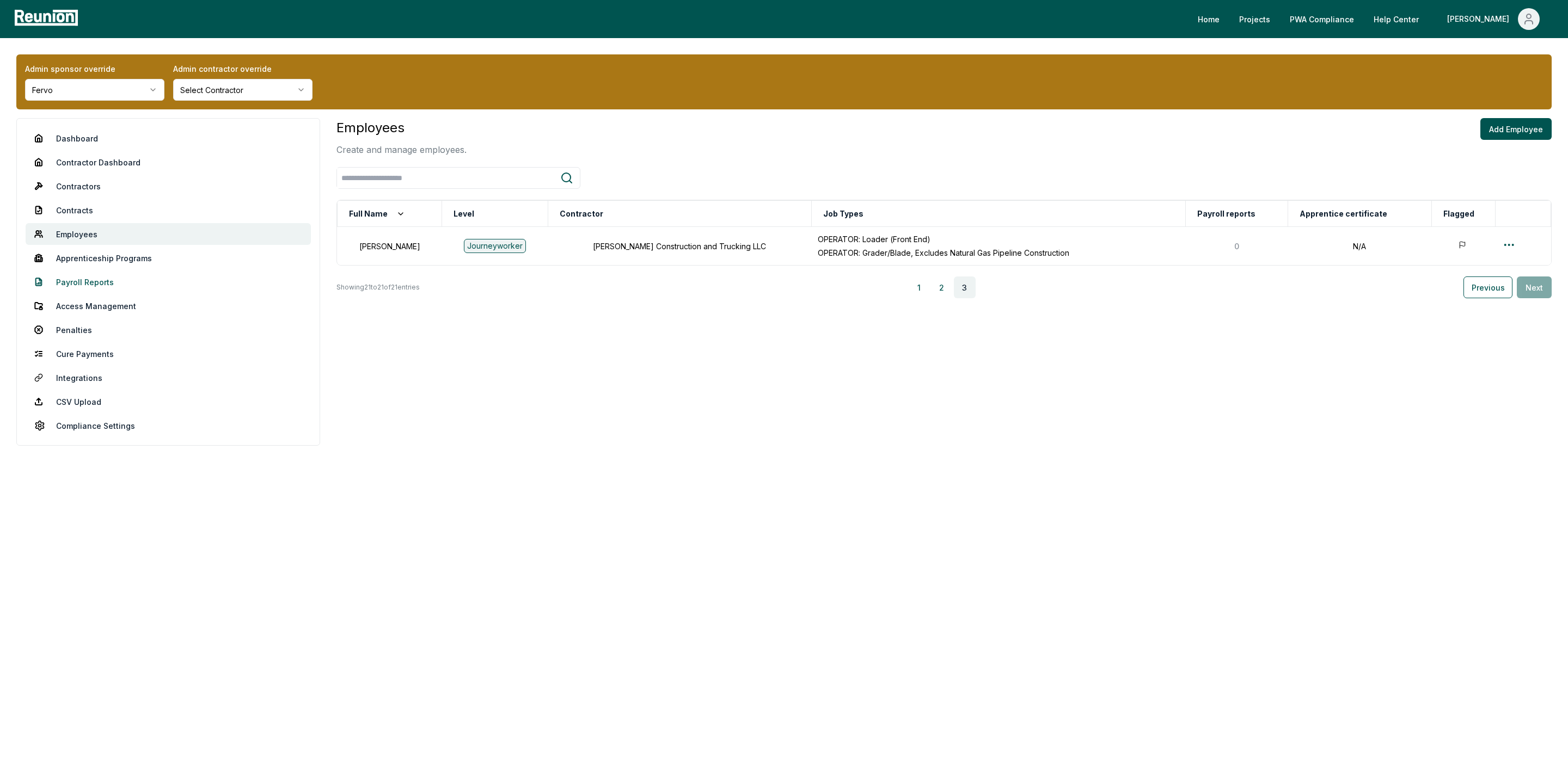
click at [84, 284] on link "Payroll Reports" at bounding box center [168, 282] width 285 height 22
